Goal: Information Seeking & Learning: Find specific page/section

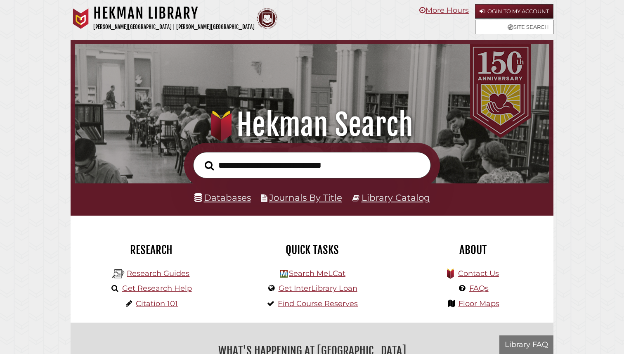
scroll to position [157, 471]
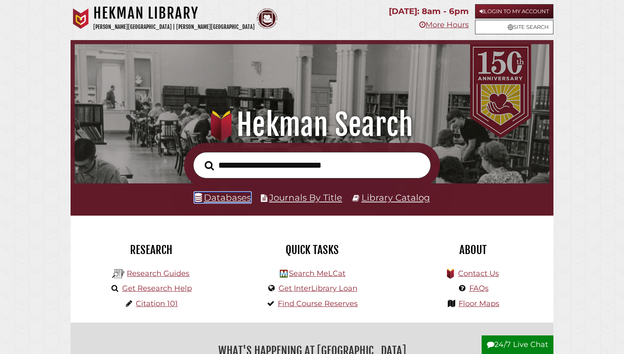
click at [229, 197] on link "Databases" at bounding box center [222, 197] width 57 height 11
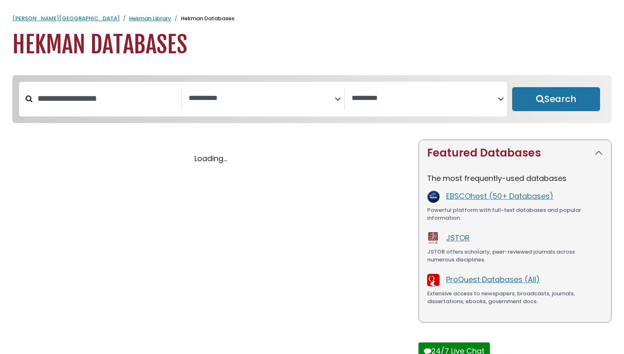
select select "Database Subject Filter"
select select "Database Vendors Filter"
select select "Database Subject Filter"
select select "Database Vendors Filter"
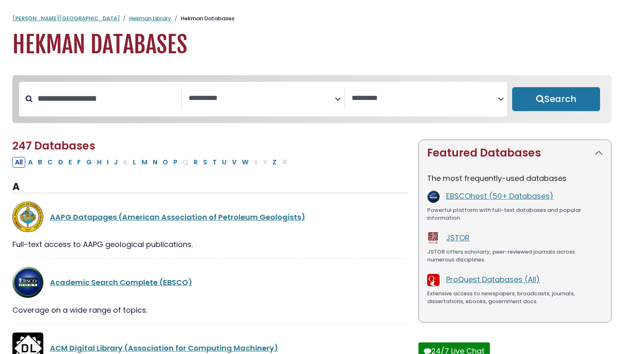
scroll to position [25, 0]
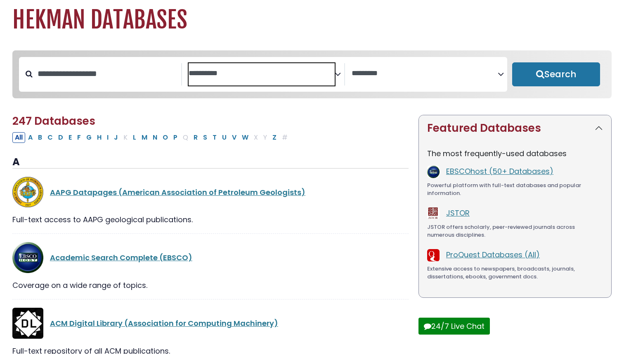
click at [226, 78] on textarea "Search" at bounding box center [262, 73] width 146 height 9
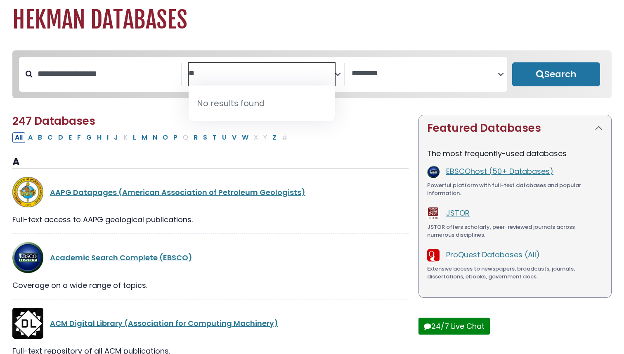
type textarea "*"
type textarea "***"
select select "*****"
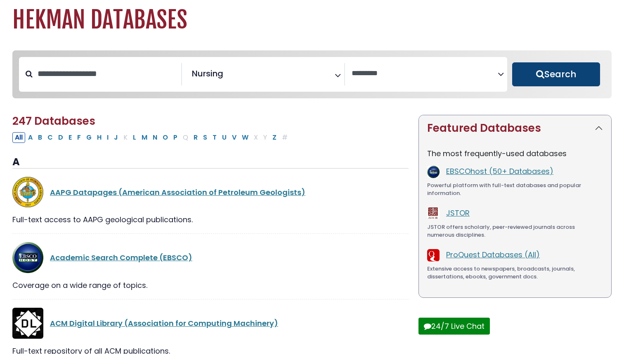
click at [544, 71] on button "Search" at bounding box center [556, 74] width 88 height 24
select select "Database Vendors Filter"
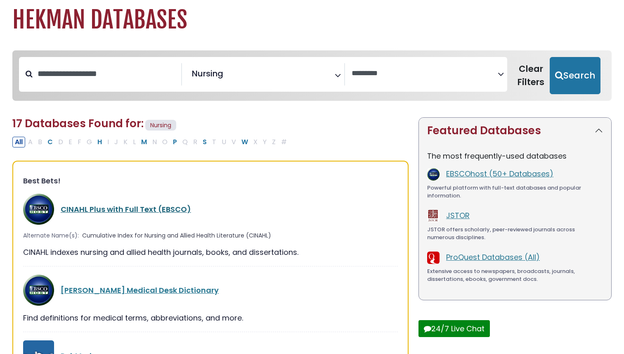
click at [113, 209] on link "CINAHL Plus with Full Text (EBSCO)" at bounding box center [126, 209] width 130 height 10
